Goal: Check status: Check status

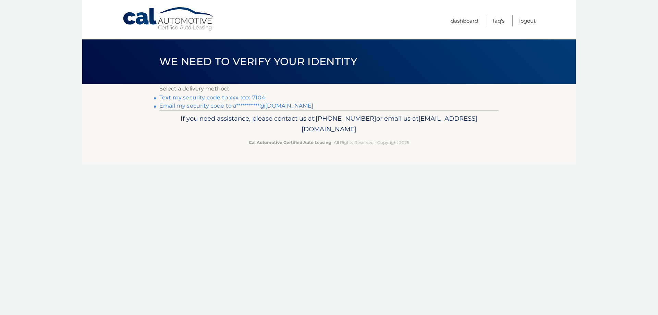
click at [248, 96] on link "Text my security code to xxx-xxx-7104" at bounding box center [212, 97] width 106 height 7
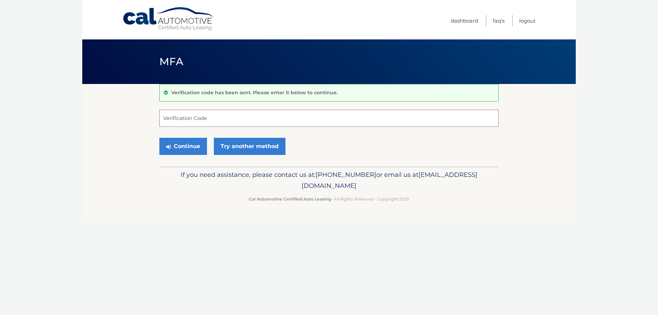
click at [247, 118] on input "Verification Code" at bounding box center [328, 118] width 339 height 17
type input "432744"
click at [159, 138] on button "Continue" at bounding box center [183, 146] width 48 height 17
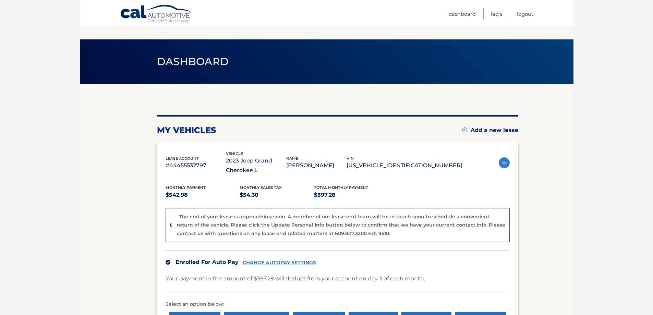
scroll to position [103, 0]
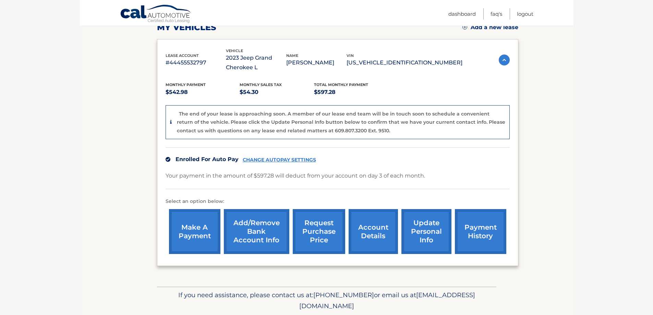
click at [374, 241] on link "account details" at bounding box center [373, 231] width 49 height 45
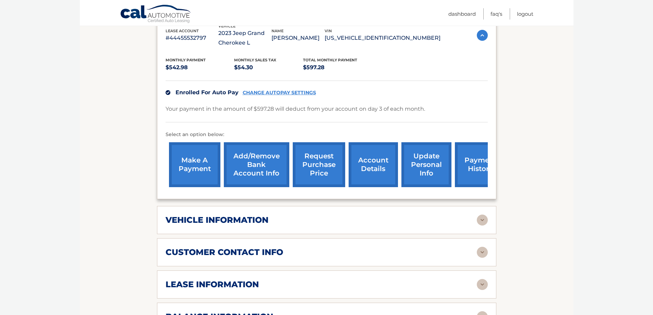
scroll to position [137, 0]
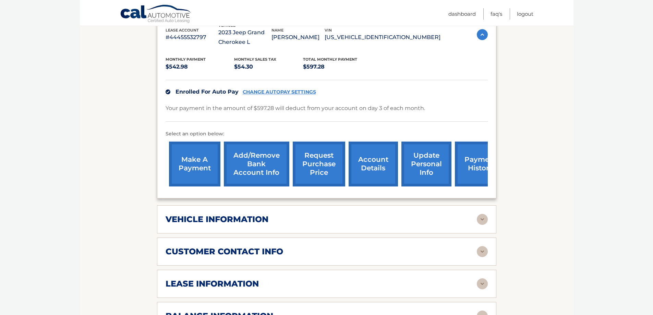
click at [278, 230] on div "vehicle information vehicle Year [DATE] vehicle make Jeep vehicle model Grand C…" at bounding box center [326, 219] width 339 height 28
click at [275, 223] on div "vehicle information" at bounding box center [321, 219] width 311 height 10
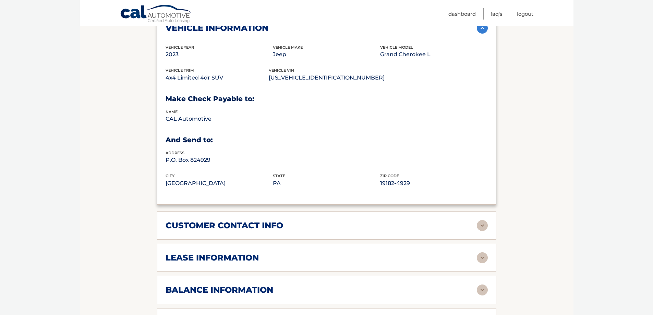
scroll to position [377, 0]
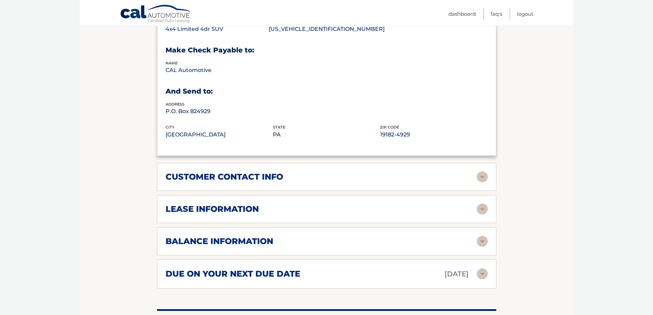
click at [251, 185] on div "customer contact info full name [PERSON_NAME] street address [STREET_ADDRESS] c…" at bounding box center [326, 177] width 339 height 28
click at [265, 178] on h2 "customer contact info" at bounding box center [225, 177] width 118 height 10
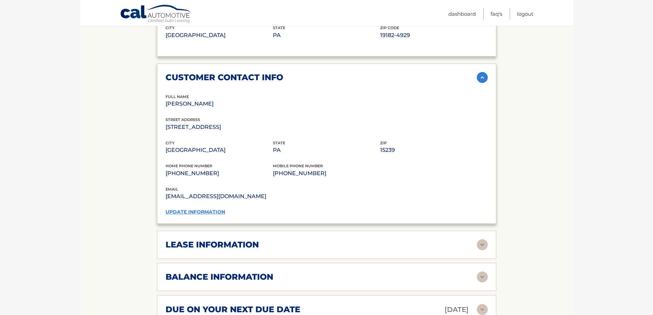
scroll to position [480, 0]
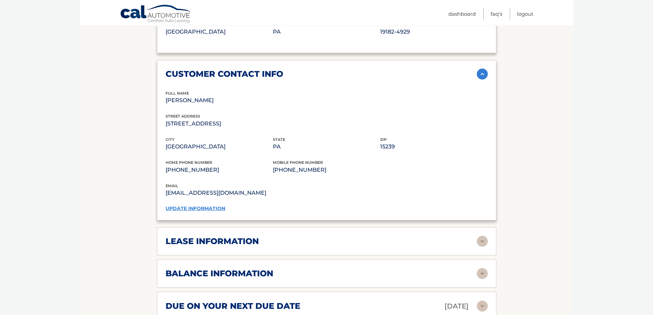
click at [244, 255] on div "lease information Contract Start Date [DATE] Term 39 Maturity Date [DATE] Start…" at bounding box center [326, 241] width 339 height 28
click at [244, 241] on h2 "lease information" at bounding box center [212, 241] width 93 height 10
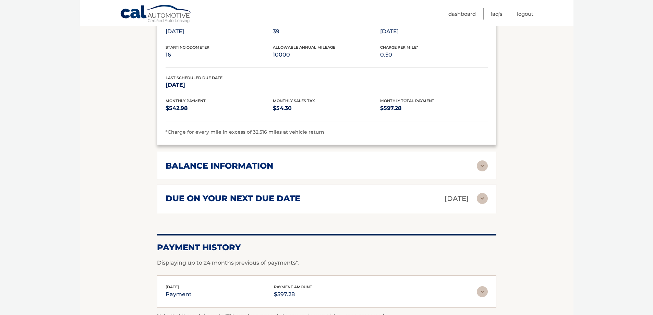
scroll to position [720, 0]
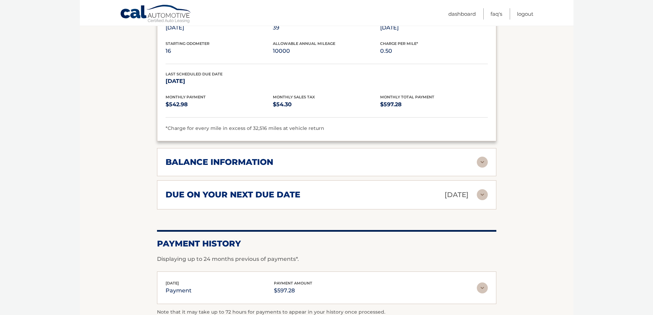
click at [201, 171] on div "balance information Payments Received 39 Payments Remaining Next Payment will b…" at bounding box center [326, 162] width 339 height 28
click at [202, 165] on h2 "balance information" at bounding box center [220, 162] width 108 height 10
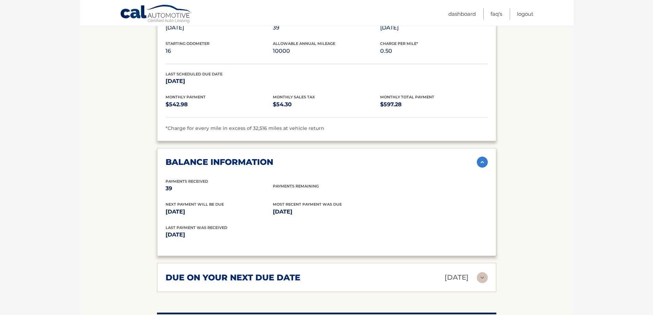
click at [202, 165] on h2 "balance information" at bounding box center [220, 162] width 108 height 10
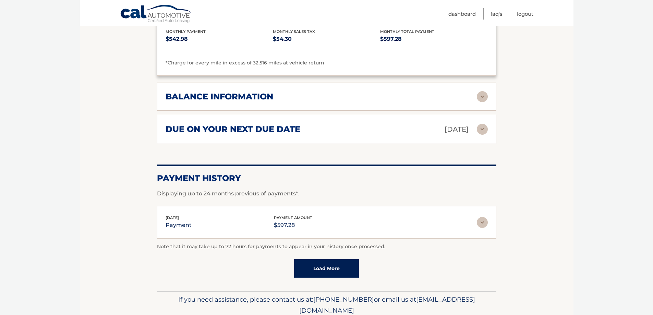
scroll to position [788, 0]
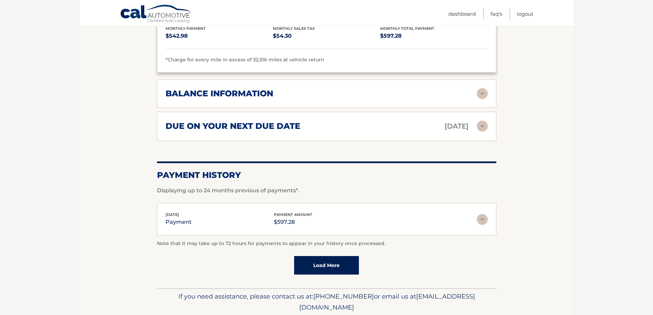
click at [479, 220] on img at bounding box center [482, 219] width 11 height 11
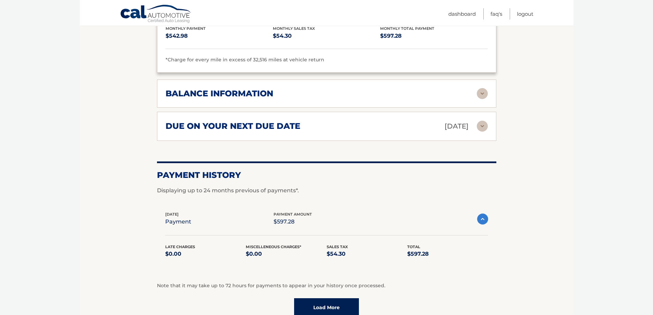
click at [327, 306] on link "Load More" at bounding box center [326, 307] width 65 height 19
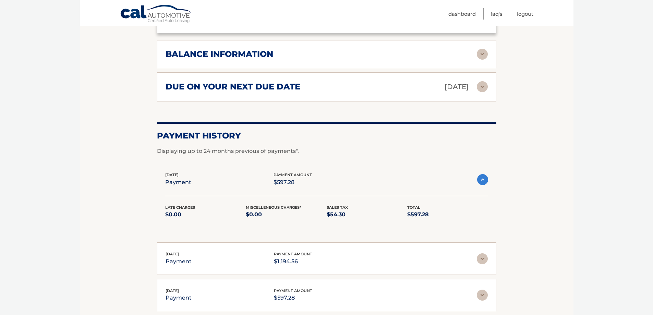
scroll to position [857, 0]
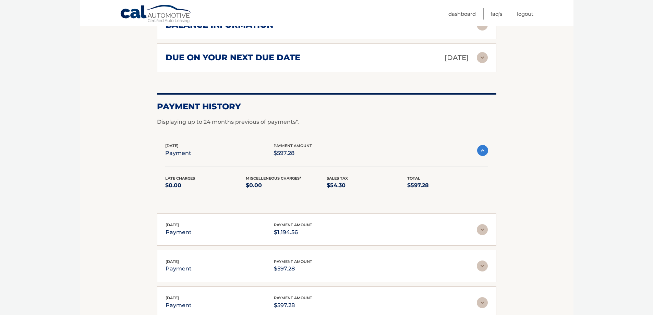
click at [482, 154] on img at bounding box center [482, 150] width 11 height 11
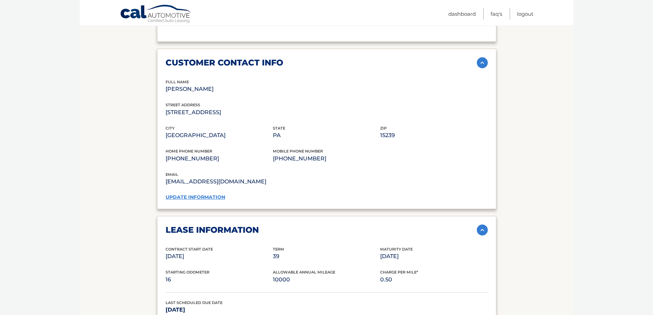
scroll to position [480, 0]
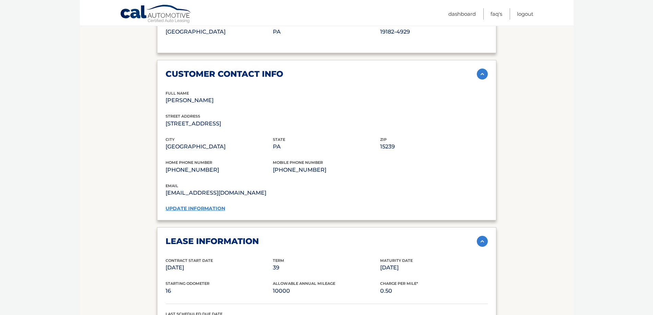
click at [489, 243] on div "lease information Contract Start Date [DATE] Term 39 Maturity Date [DATE] Start…" at bounding box center [326, 304] width 339 height 154
click at [482, 242] on img at bounding box center [482, 241] width 11 height 11
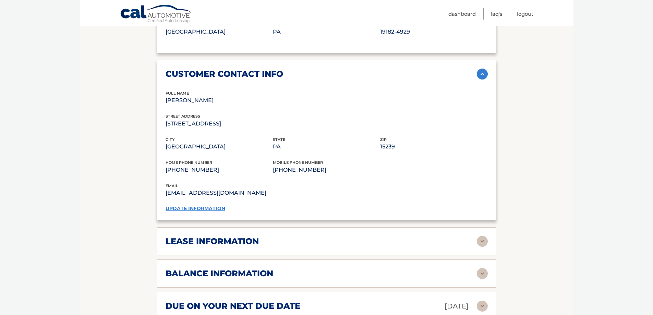
click at [481, 67] on div "customer contact info full name [PERSON_NAME] street address [STREET_ADDRESS] c…" at bounding box center [326, 140] width 339 height 160
click at [481, 71] on img at bounding box center [482, 74] width 11 height 11
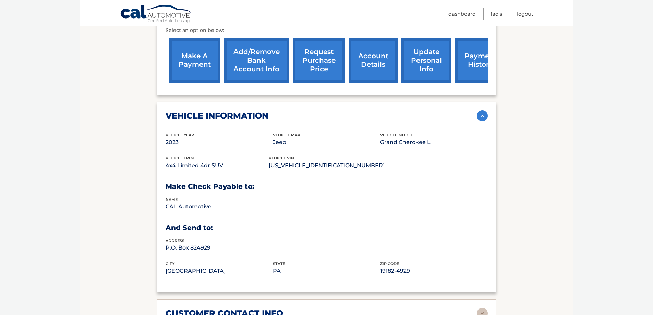
scroll to position [240, 0]
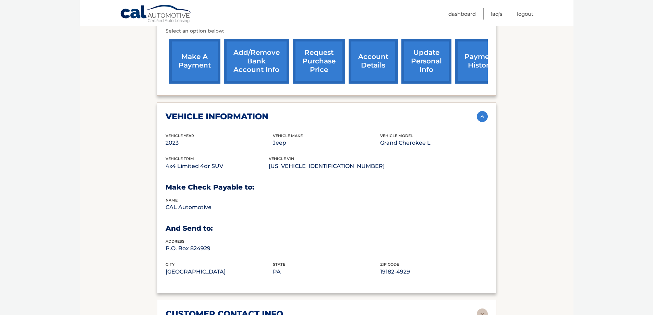
click at [485, 117] on img at bounding box center [482, 116] width 11 height 11
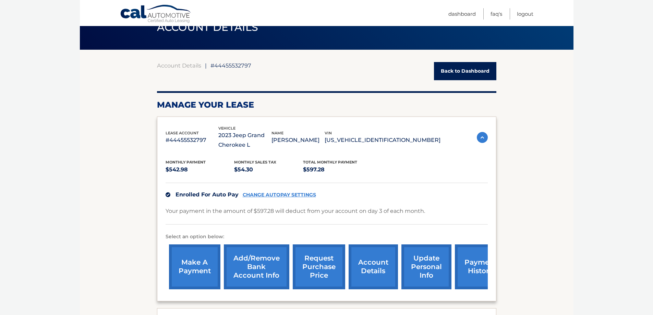
scroll to position [0, 0]
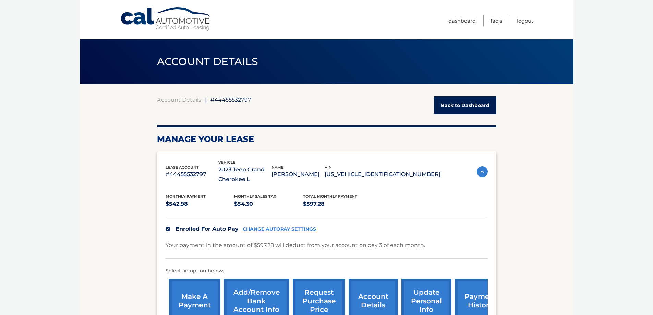
click at [481, 173] on img at bounding box center [482, 171] width 11 height 11
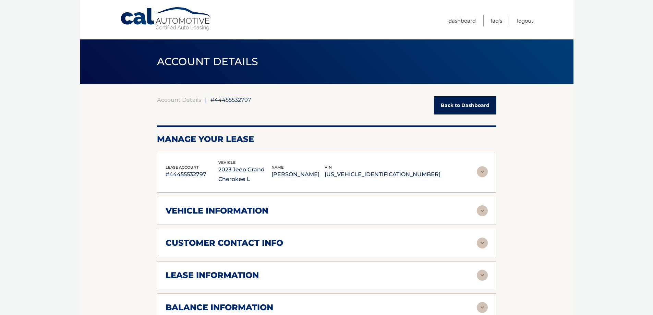
drag, startPoint x: 548, startPoint y: 195, endPoint x: 512, endPoint y: 175, distance: 41.7
